Goal: Transaction & Acquisition: Book appointment/travel/reservation

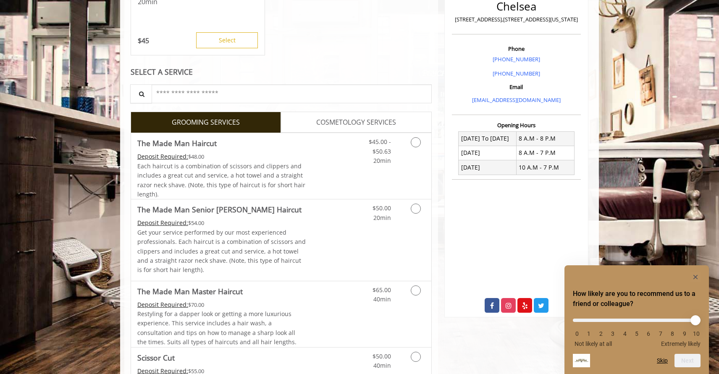
scroll to position [213, 0]
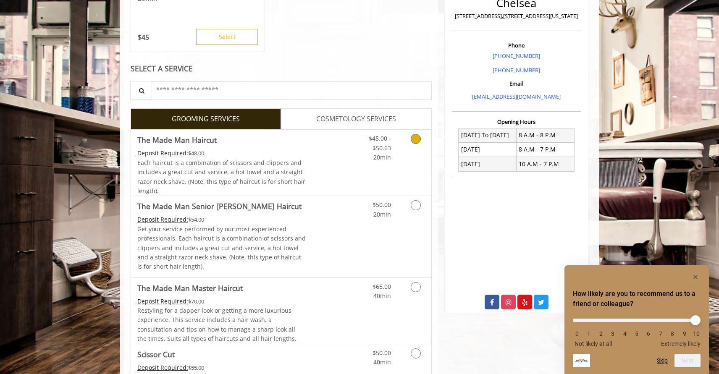
click at [416, 139] on icon "Grooming services" at bounding box center [416, 139] width 10 height 10
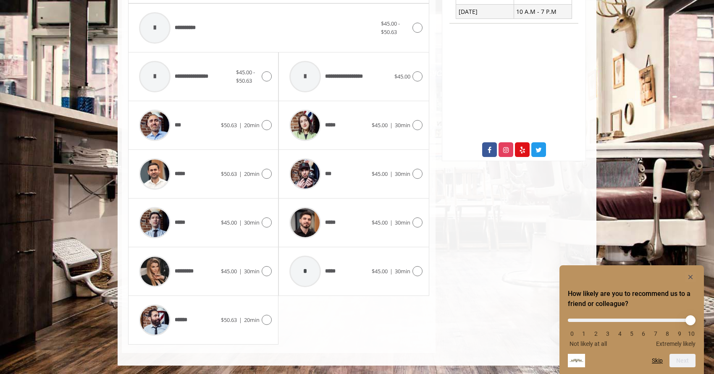
scroll to position [365, 0]
click at [265, 321] on icon at bounding box center [267, 320] width 10 height 10
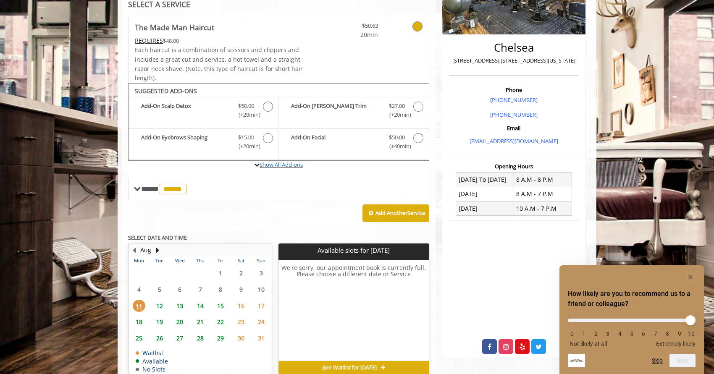
scroll to position [172, 0]
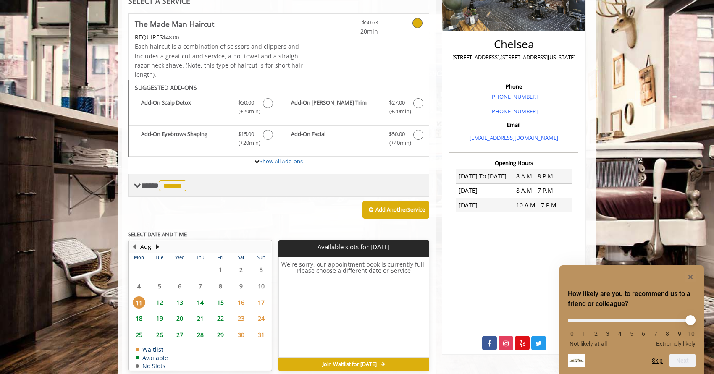
click at [151, 184] on span "**** ****** ********" at bounding box center [164, 186] width 47 height 8
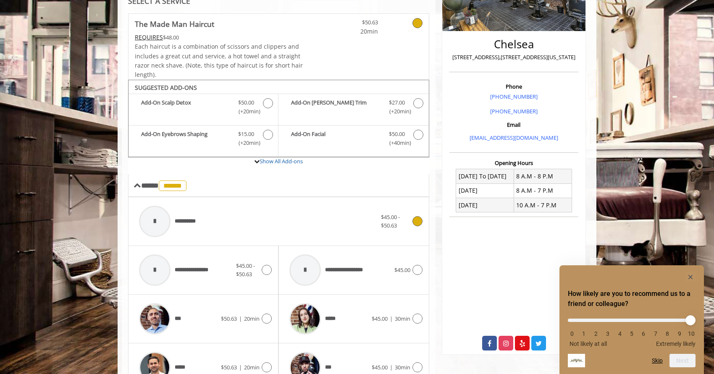
click at [414, 227] on div "$45.00 - $50.63" at bounding box center [401, 222] width 41 height 18
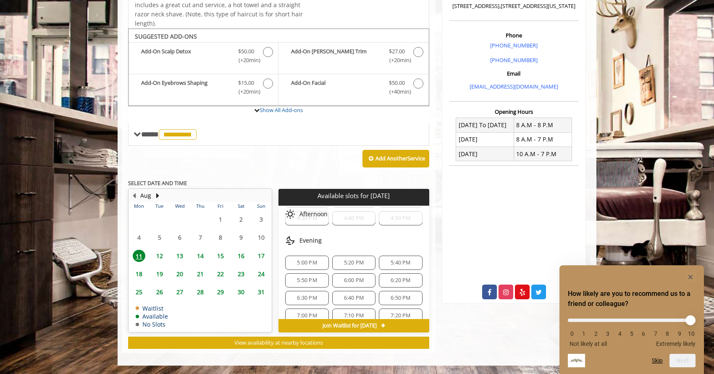
scroll to position [173, 0]
click at [358, 258] on span "5:20 PM" at bounding box center [354, 258] width 20 height 7
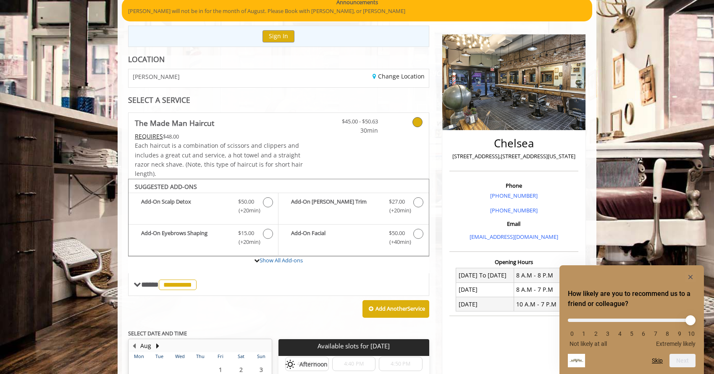
scroll to position [124, 0]
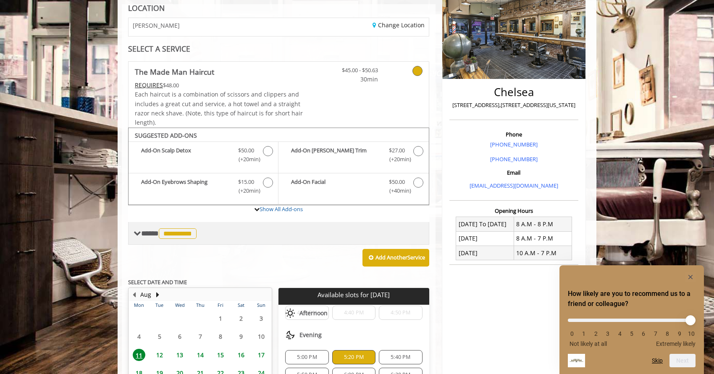
click at [141, 234] on span "**********" at bounding box center [170, 234] width 58 height 8
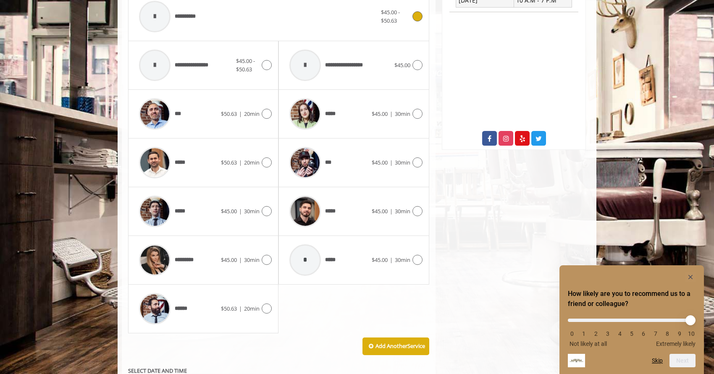
scroll to position [379, 0]
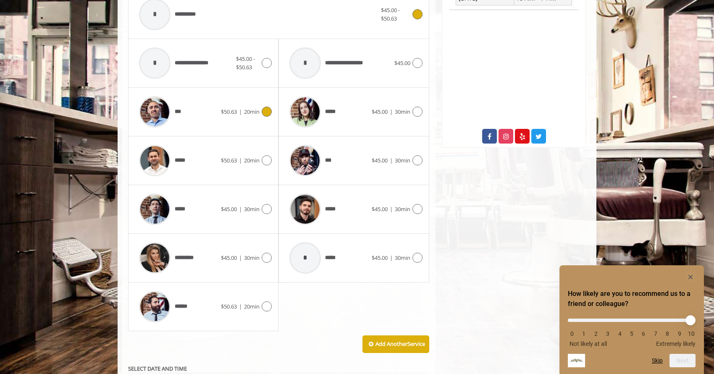
click at [267, 112] on icon at bounding box center [267, 112] width 10 height 10
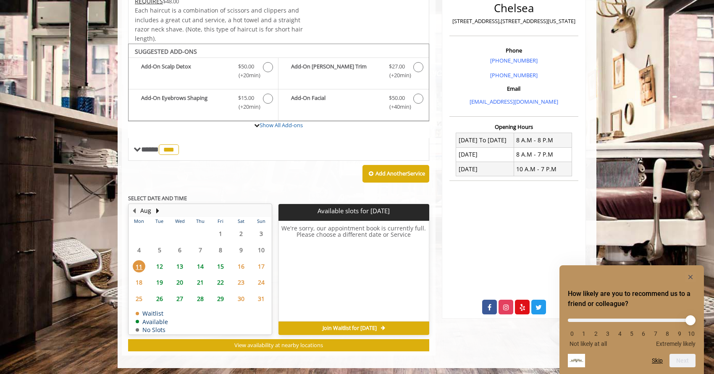
scroll to position [210, 0]
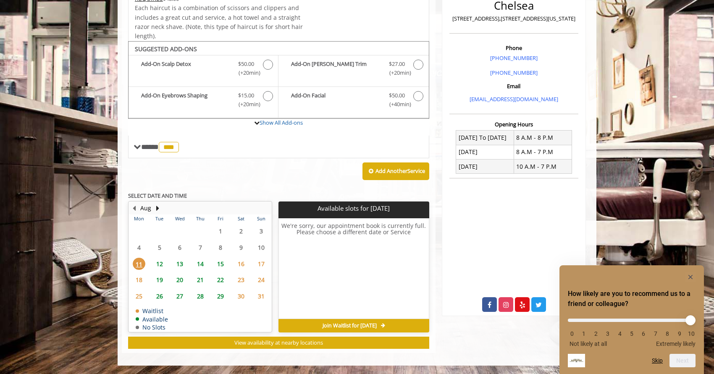
click at [155, 263] on span "12" at bounding box center [159, 264] width 13 height 12
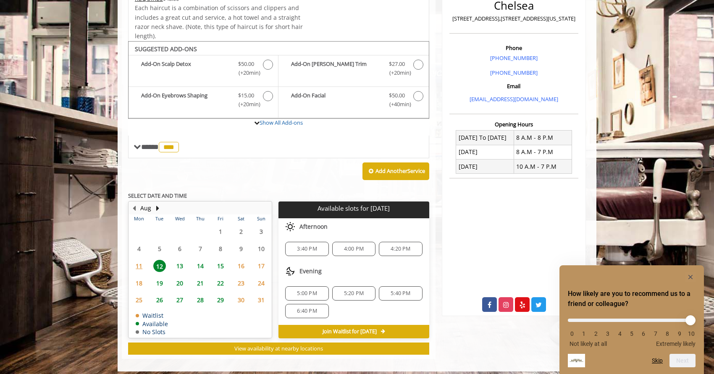
scroll to position [216, 0]
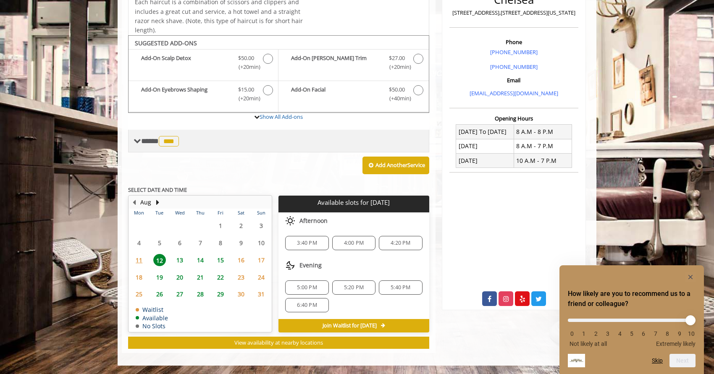
click at [139, 138] on span at bounding box center [138, 141] width 8 height 8
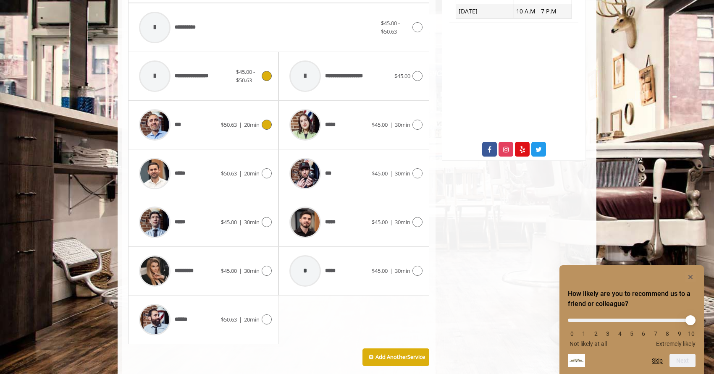
scroll to position [369, 0]
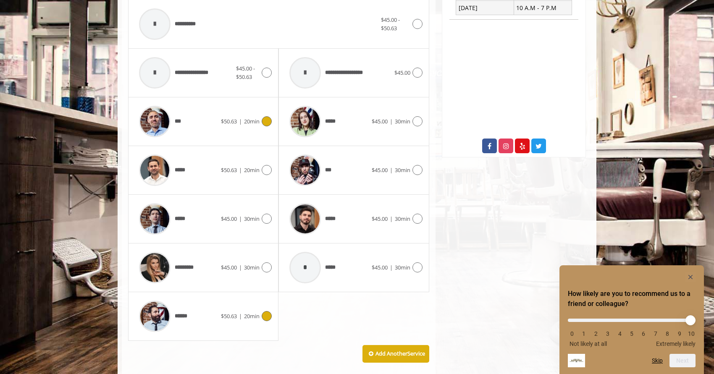
click at [266, 315] on icon at bounding box center [267, 316] width 10 height 10
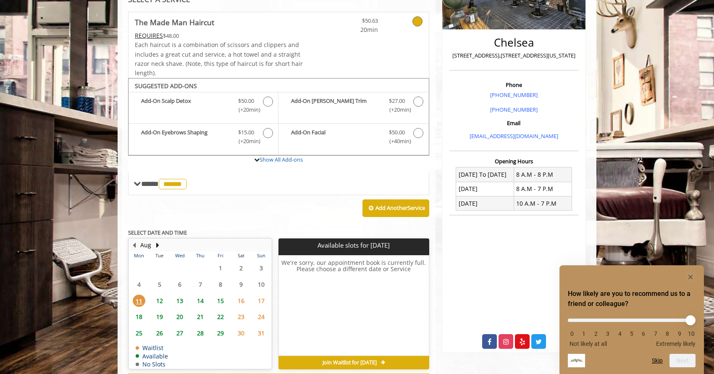
scroll to position [210, 0]
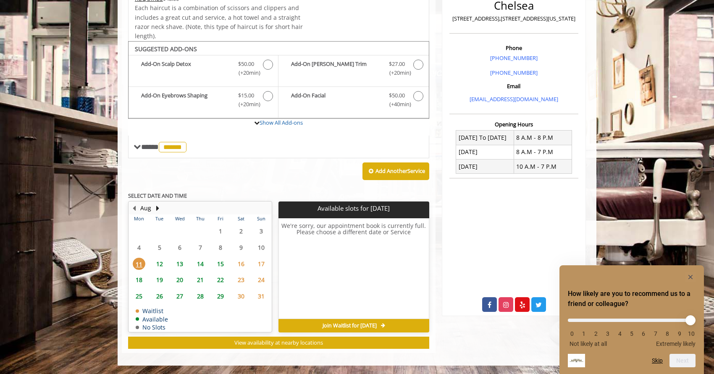
click at [160, 263] on span "12" at bounding box center [159, 264] width 13 height 12
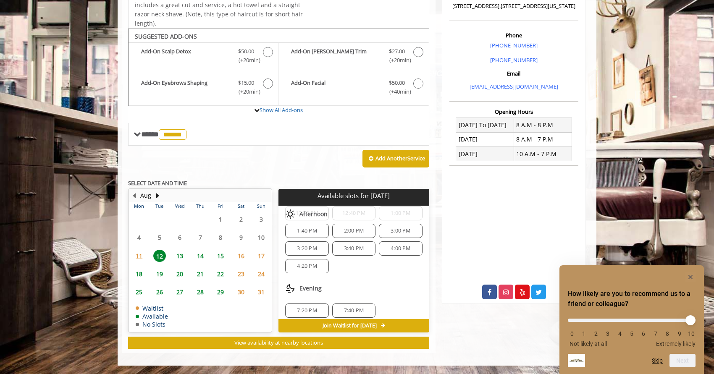
scroll to position [73, 0]
click at [181, 256] on span "13" at bounding box center [179, 256] width 13 height 12
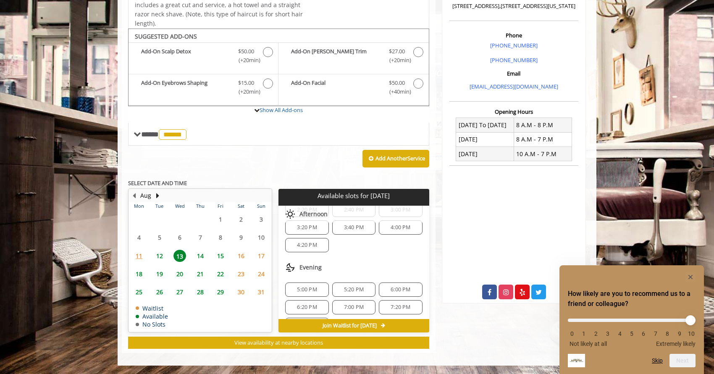
scroll to position [139, 0]
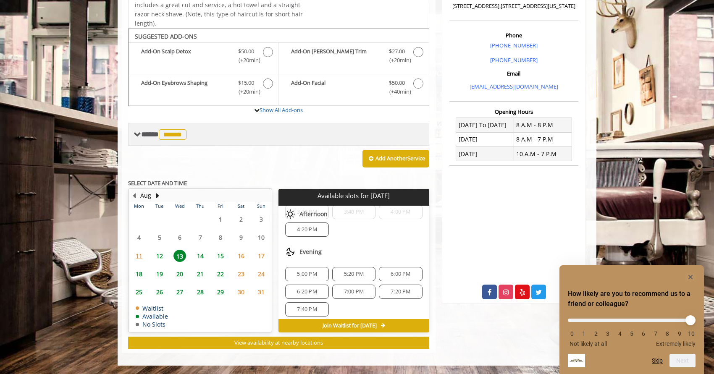
click at [138, 134] on span at bounding box center [138, 135] width 8 height 8
click at [142, 132] on span "**** ****** ********" at bounding box center [164, 135] width 47 height 8
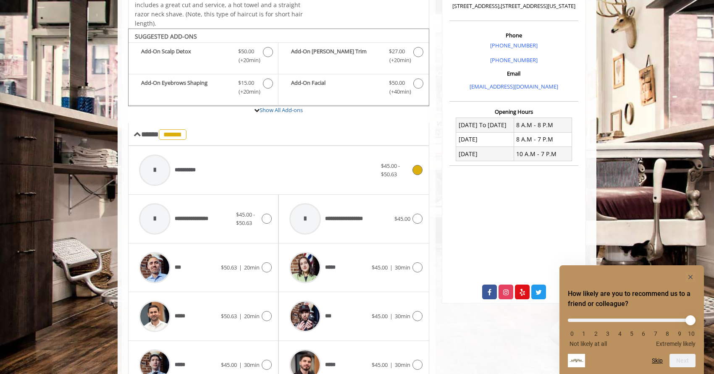
click at [411, 166] on div at bounding box center [416, 170] width 12 height 10
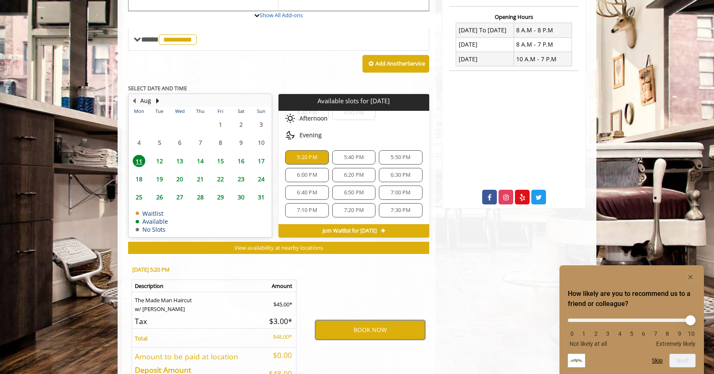
scroll to position [375, 0]
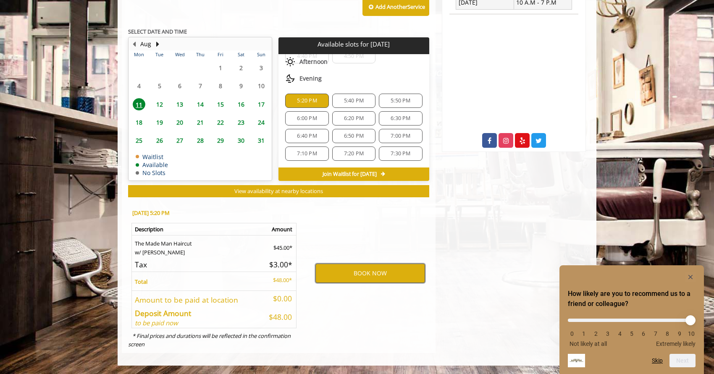
click at [369, 273] on button "BOOK NOW" at bounding box center [370, 273] width 110 height 19
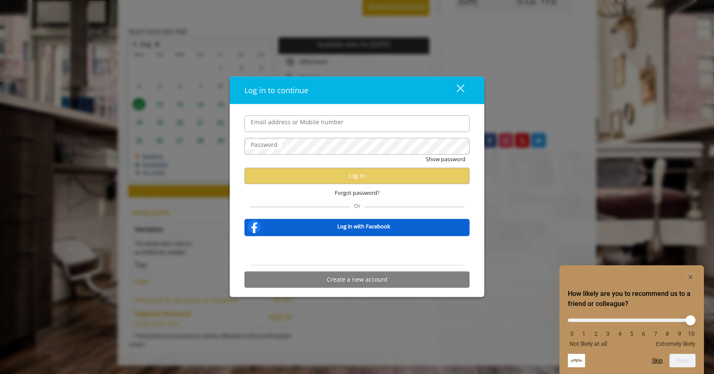
click at [351, 123] on input "Email address or Mobile number" at bounding box center [356, 123] width 225 height 17
type input "**********"
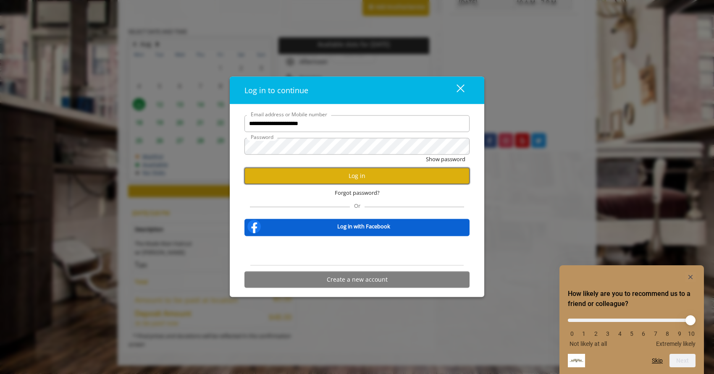
click at [351, 170] on button "Log in" at bounding box center [356, 176] width 225 height 16
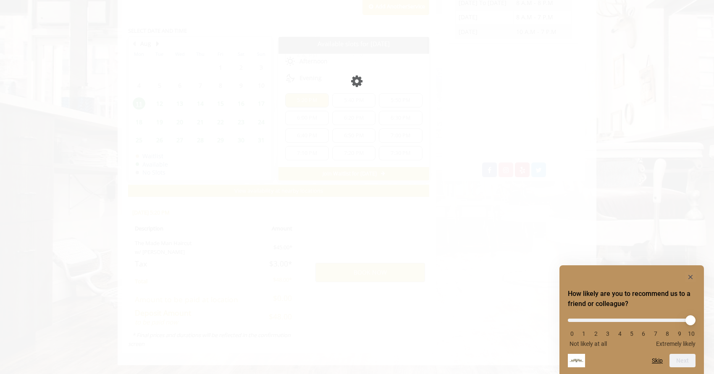
scroll to position [345, 0]
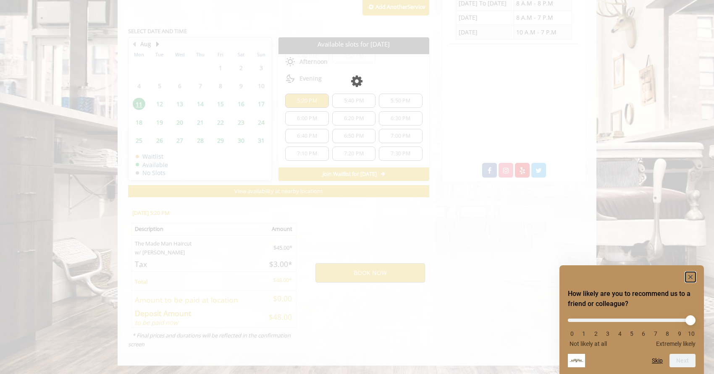
click at [687, 276] on rect "Hide survey" at bounding box center [690, 277] width 10 height 10
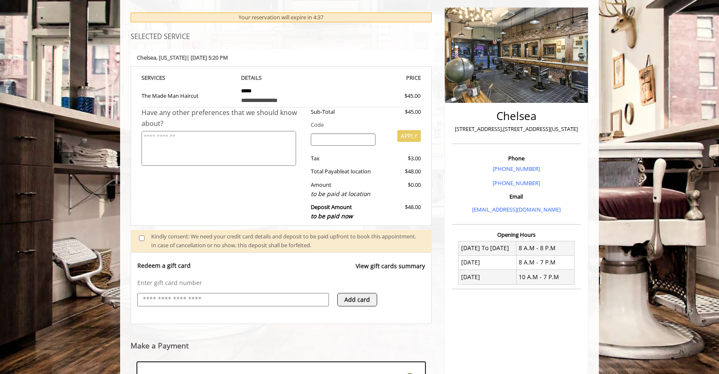
scroll to position [125, 0]
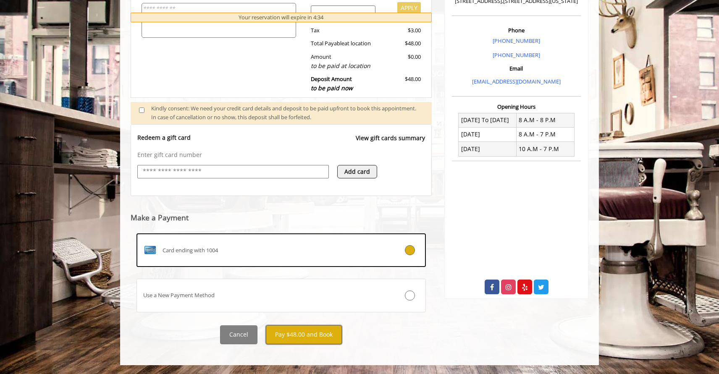
click at [309, 334] on button "Pay $48.00 and Book" at bounding box center [304, 334] width 76 height 19
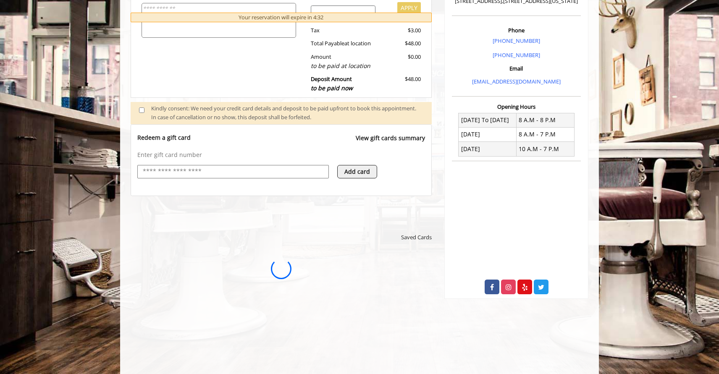
scroll to position [0, 0]
